Goal: Information Seeking & Learning: Learn about a topic

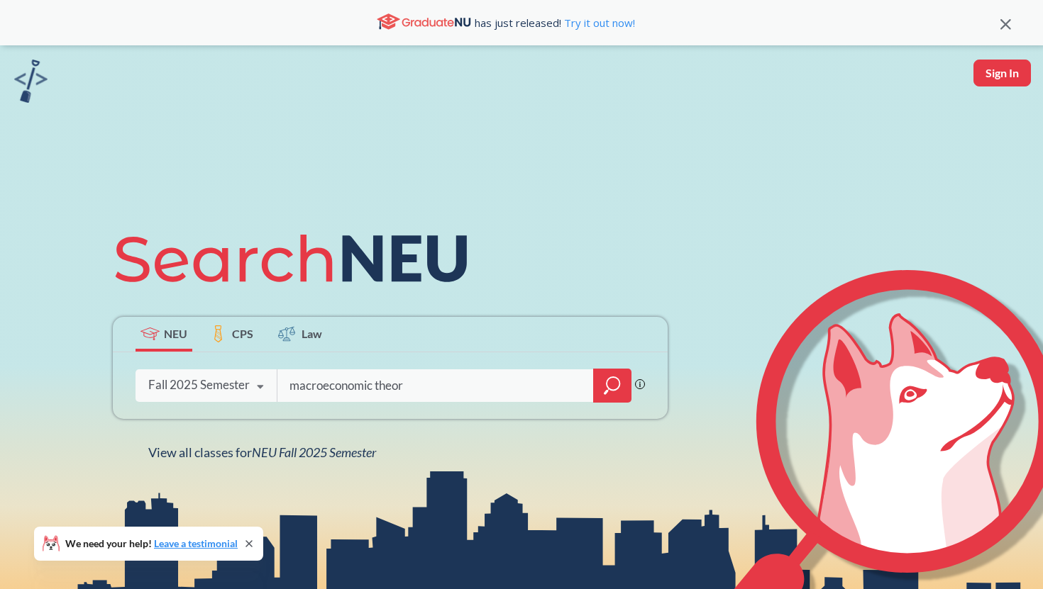
type input "macroeconomic theory"
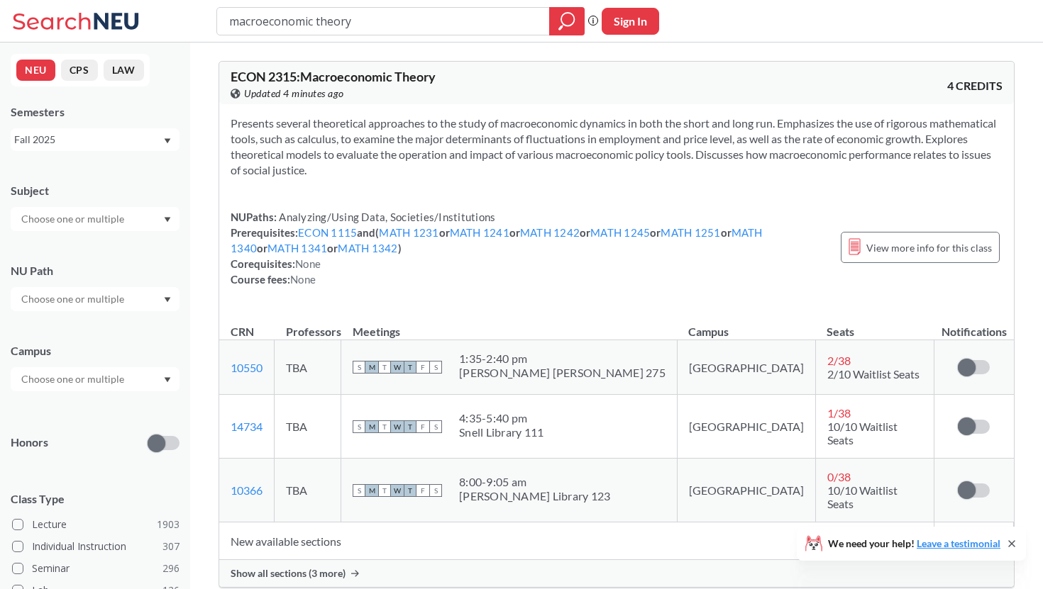
drag, startPoint x: 374, startPoint y: 21, endPoint x: 102, endPoint y: 31, distance: 271.8
click at [102, 31] on div "macroeconomic theory Phrase search guarantees the exact search appears in the r…" at bounding box center [521, 21] width 1043 height 43
drag, startPoint x: 394, startPoint y: 21, endPoint x: 182, endPoint y: 17, distance: 212.1
click at [182, 17] on div "macroeconomic theory Phrase search guarantees the exact search appears in the r…" at bounding box center [521, 21] width 1043 height 43
type input "international business"
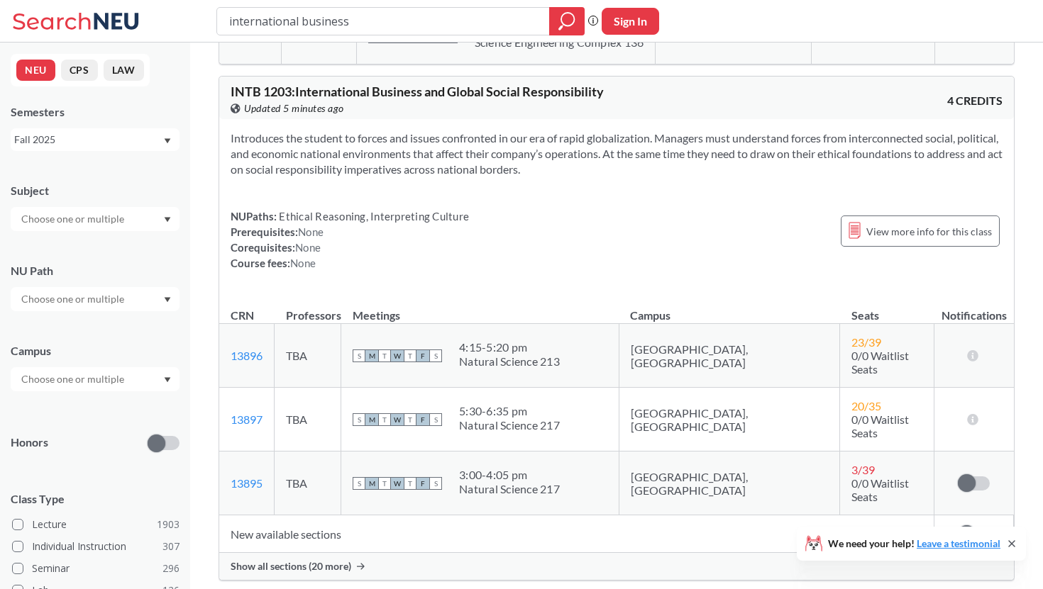
scroll to position [1500, 0]
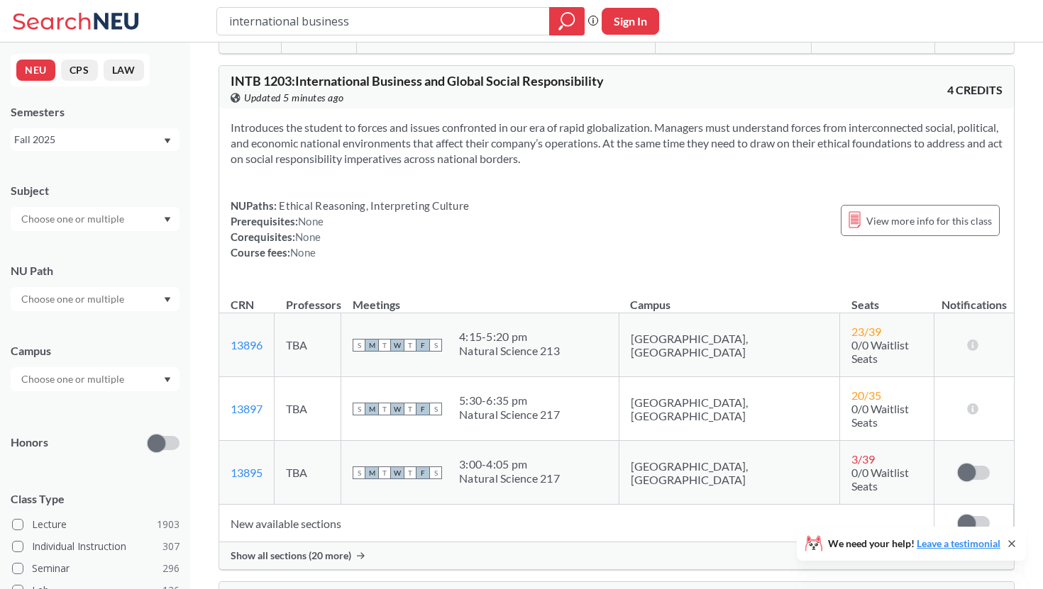
click at [273, 550] on span "Show all sections (20 more)" at bounding box center [291, 556] width 121 height 13
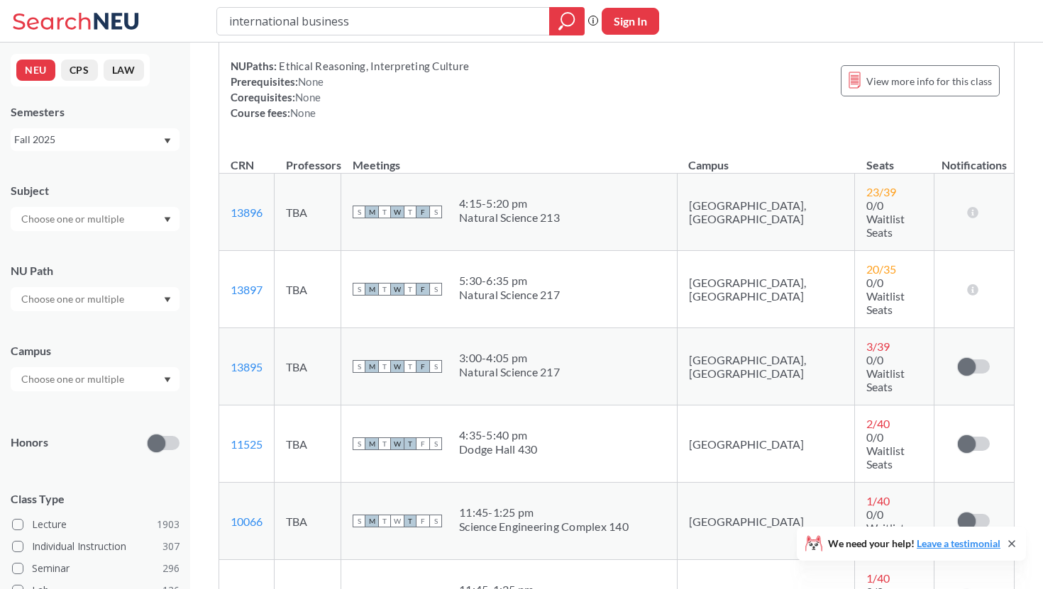
scroll to position [1643, 0]
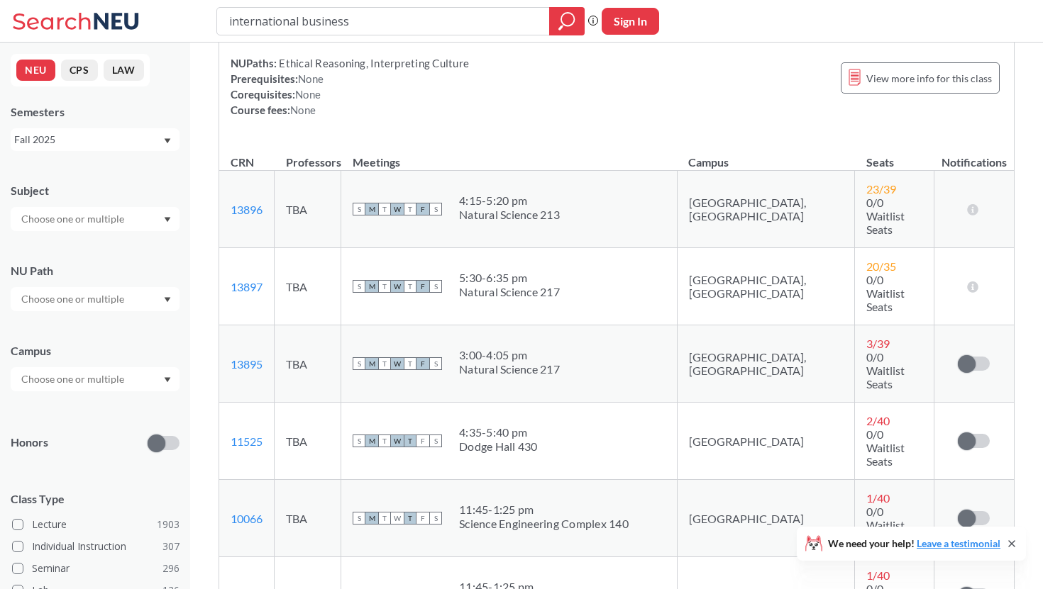
click at [541, 26] on div "international business" at bounding box center [400, 21] width 368 height 28
click at [499, 19] on input "international business" at bounding box center [383, 21] width 311 height 24
drag, startPoint x: 499, startPoint y: 19, endPoint x: 193, endPoint y: -5, distance: 306.7
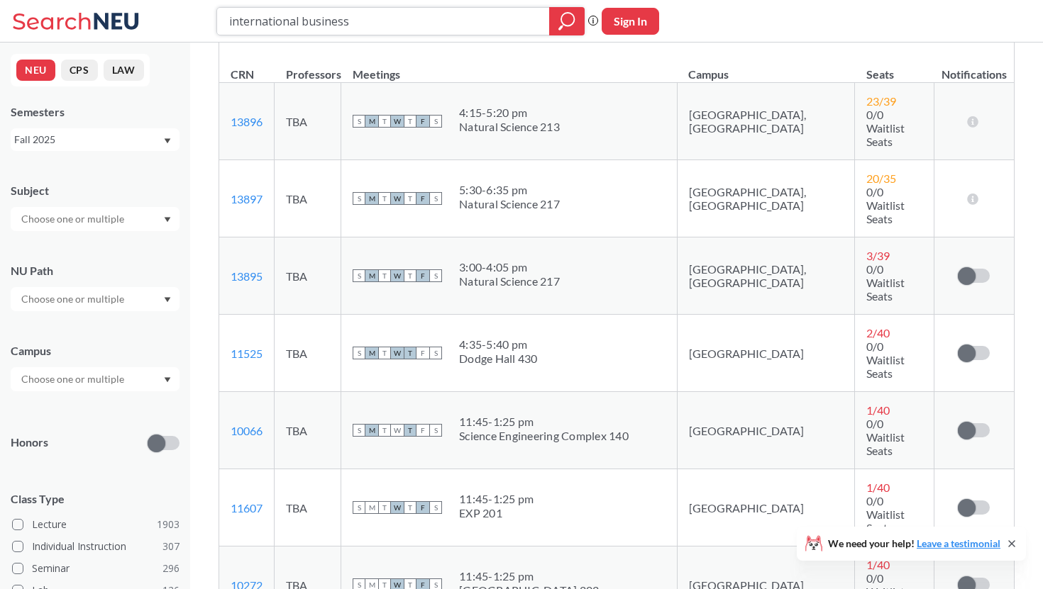
scroll to position [1735, 0]
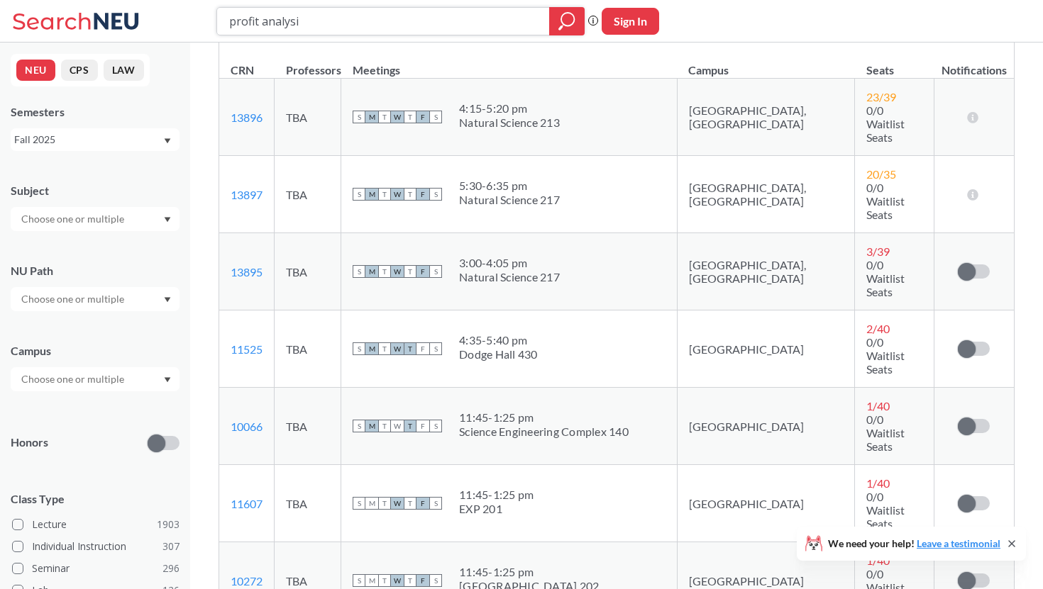
type input "profit analysis"
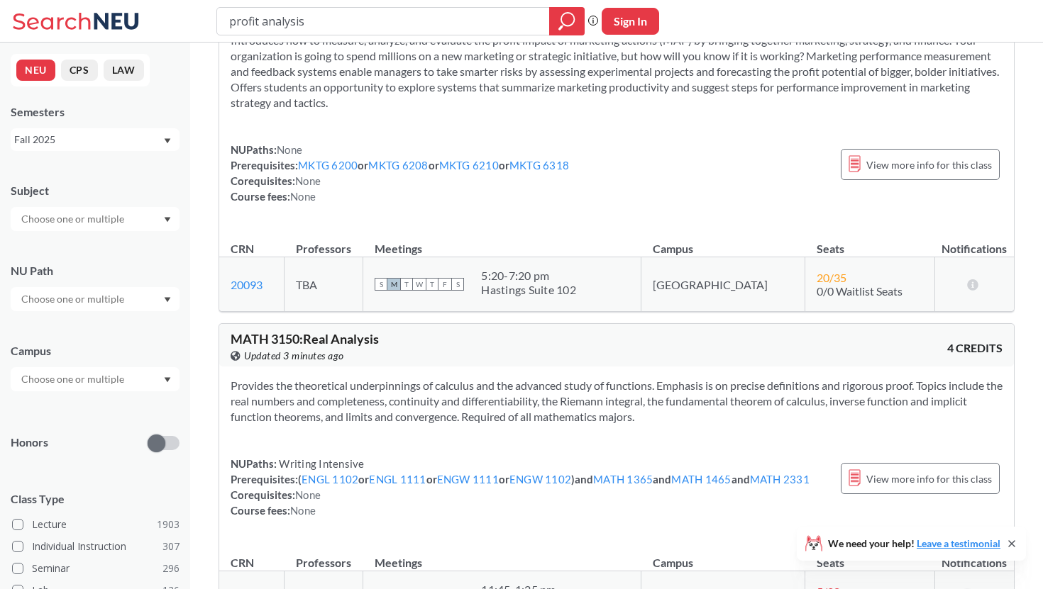
scroll to position [796, 0]
